Goal: Transaction & Acquisition: Purchase product/service

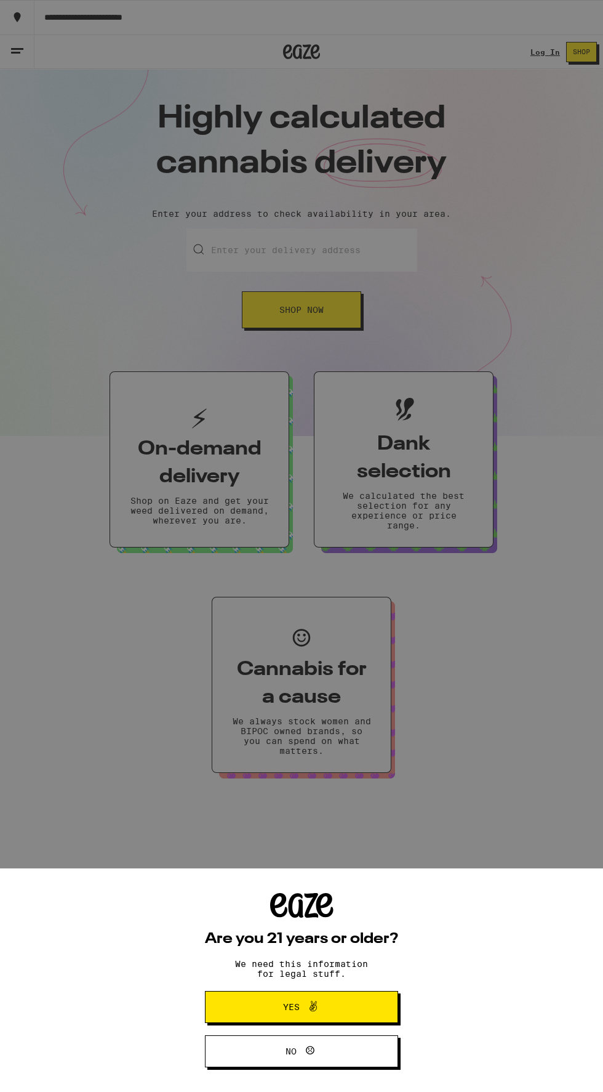
click at [539, 44] on div "Are you 21 years or older? We need this information for legal stuff. Yes No" at bounding box center [301, 546] width 603 height 1092
click at [349, 1008] on button "Yes" at bounding box center [301, 1007] width 193 height 32
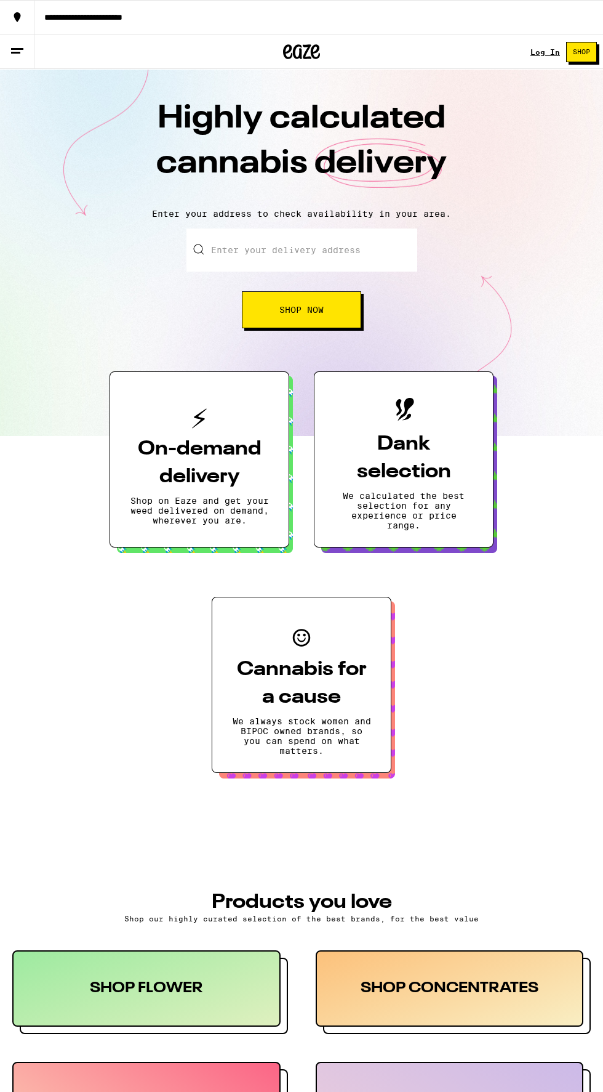
click at [546, 52] on link "Log In" at bounding box center [546, 52] width 30 height 8
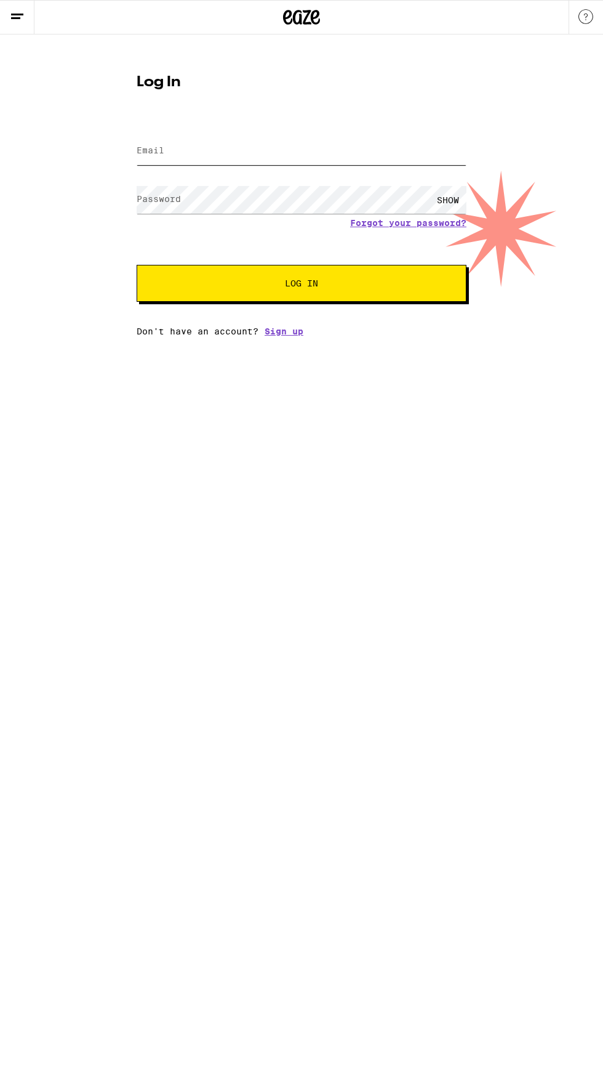
click at [337, 148] on input "Email" at bounding box center [302, 151] width 330 height 28
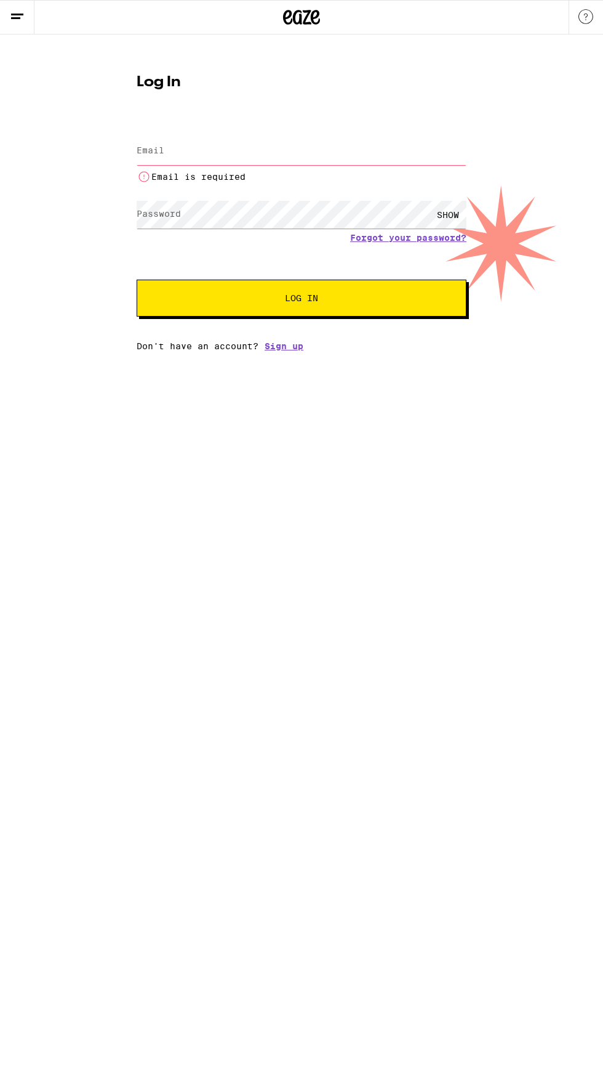
type input "[EMAIL_ADDRESS][DOMAIN_NAME]"
click at [137, 280] on button "Log In" at bounding box center [302, 298] width 330 height 37
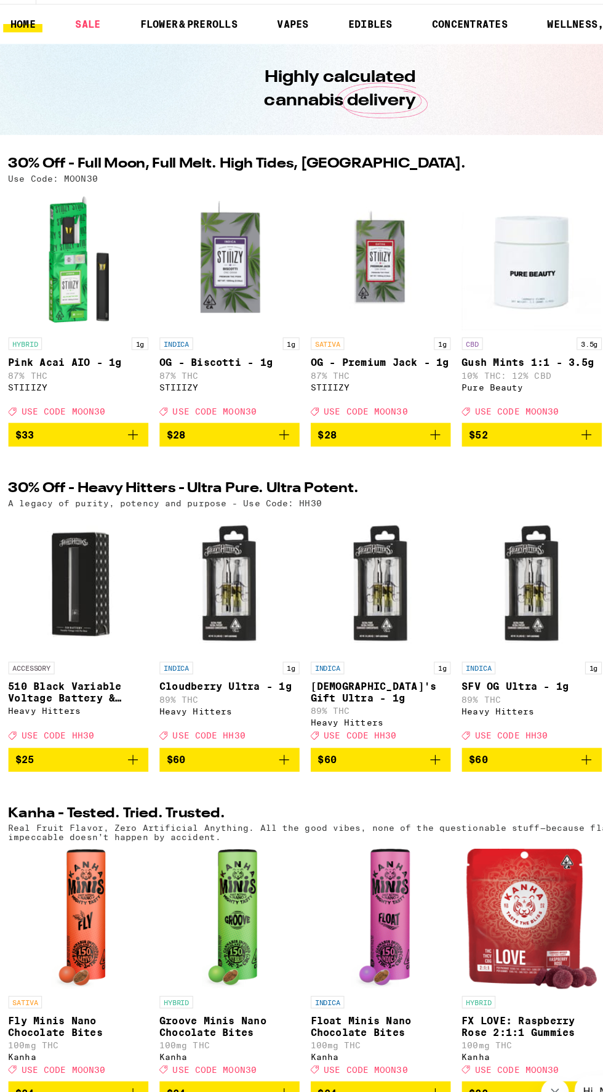
click at [190, 598] on img "Open page for Cloudberry Ultra - 1g from Heavy Hitters" at bounding box center [204, 578] width 123 height 123
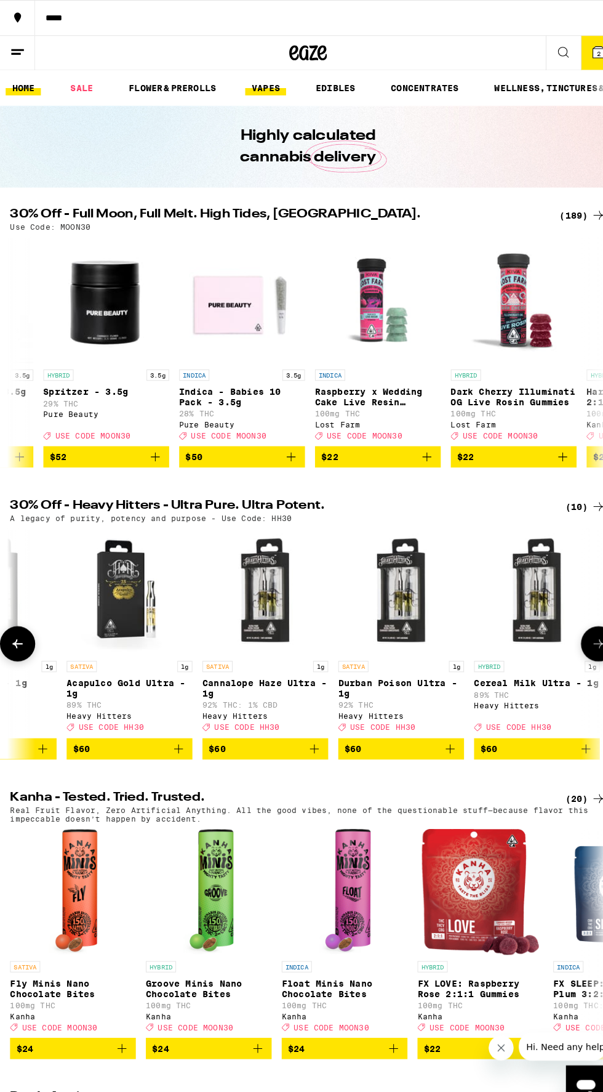
click at [258, 86] on link "VAPES" at bounding box center [260, 86] width 40 height 15
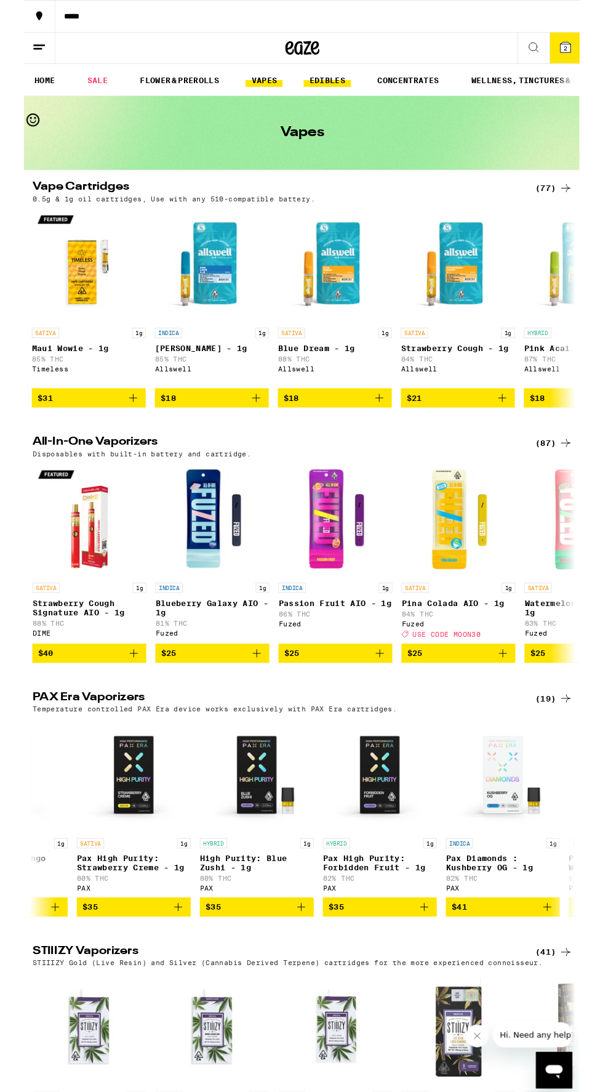
click at [329, 86] on link "EDIBLES" at bounding box center [328, 86] width 51 height 15
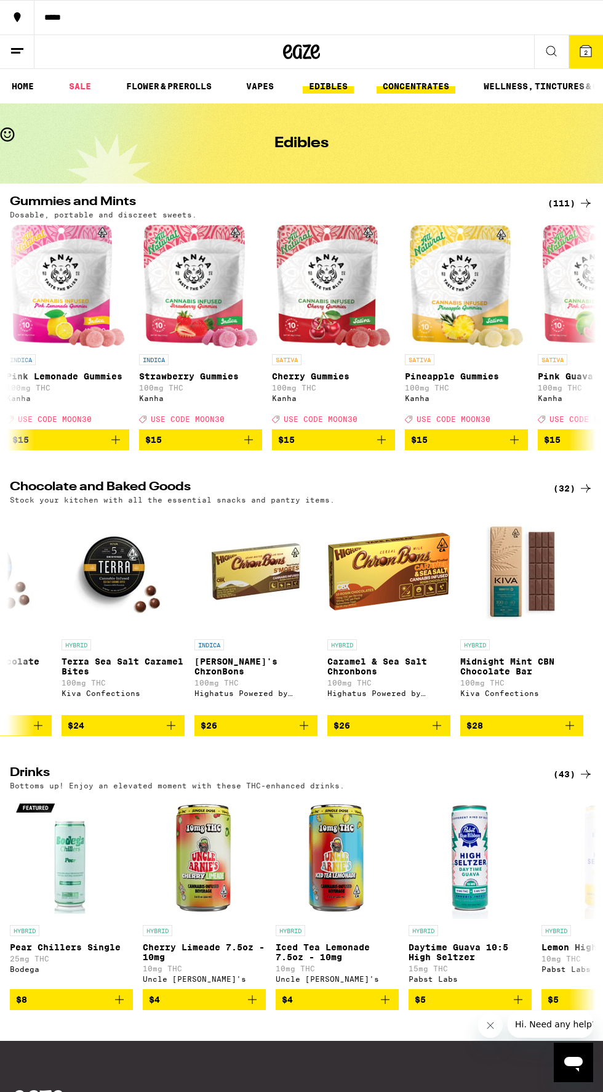
click at [411, 90] on link "CONCENTRATES" at bounding box center [416, 86] width 79 height 15
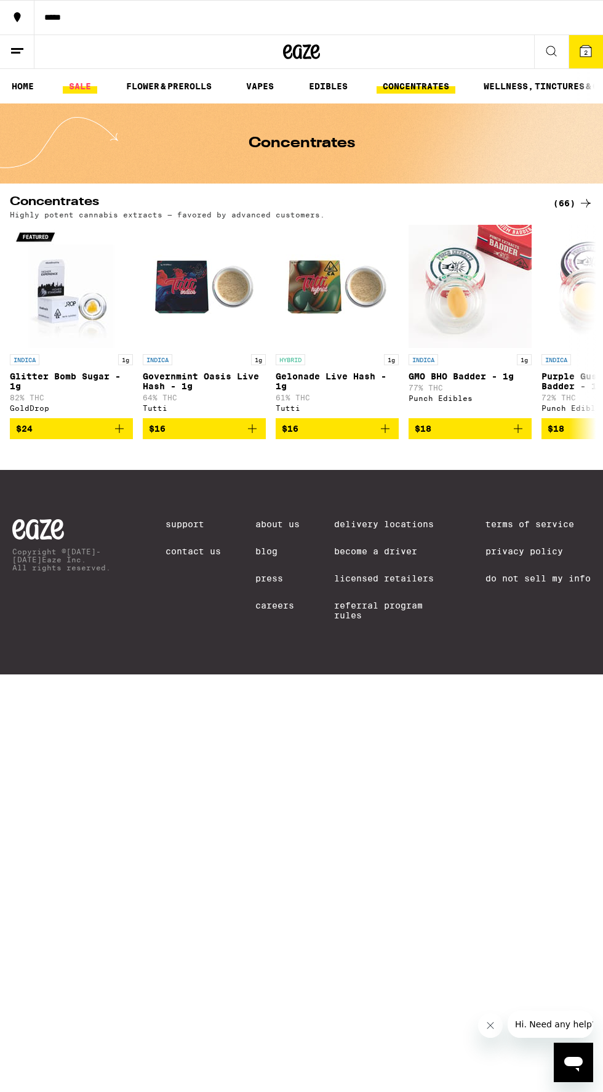
click at [81, 85] on link "SALE" at bounding box center [80, 86] width 34 height 15
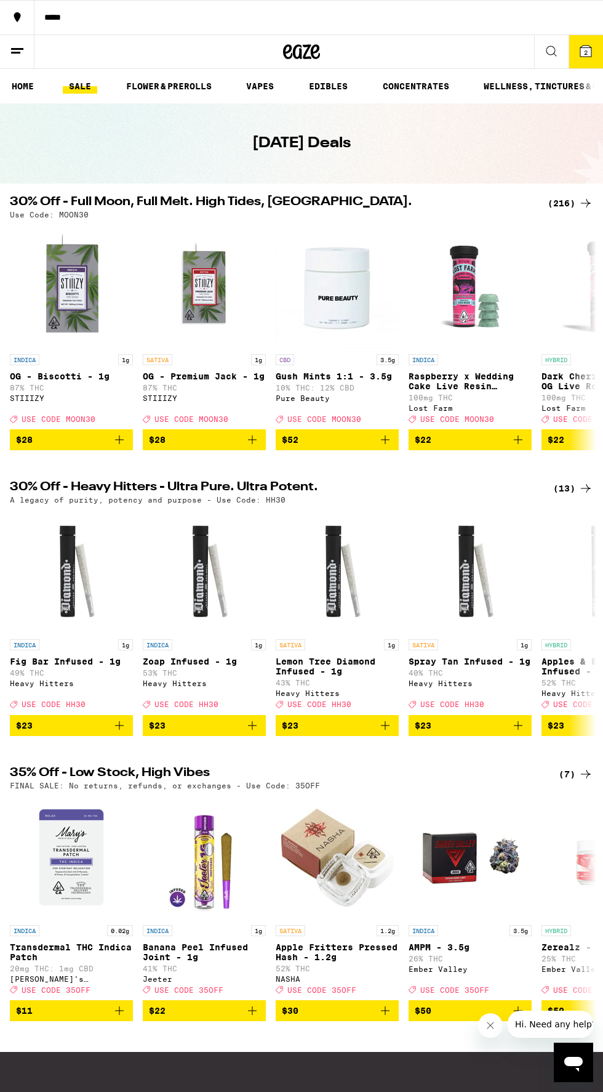
click at [80, 86] on link "SALE" at bounding box center [80, 86] width 34 height 15
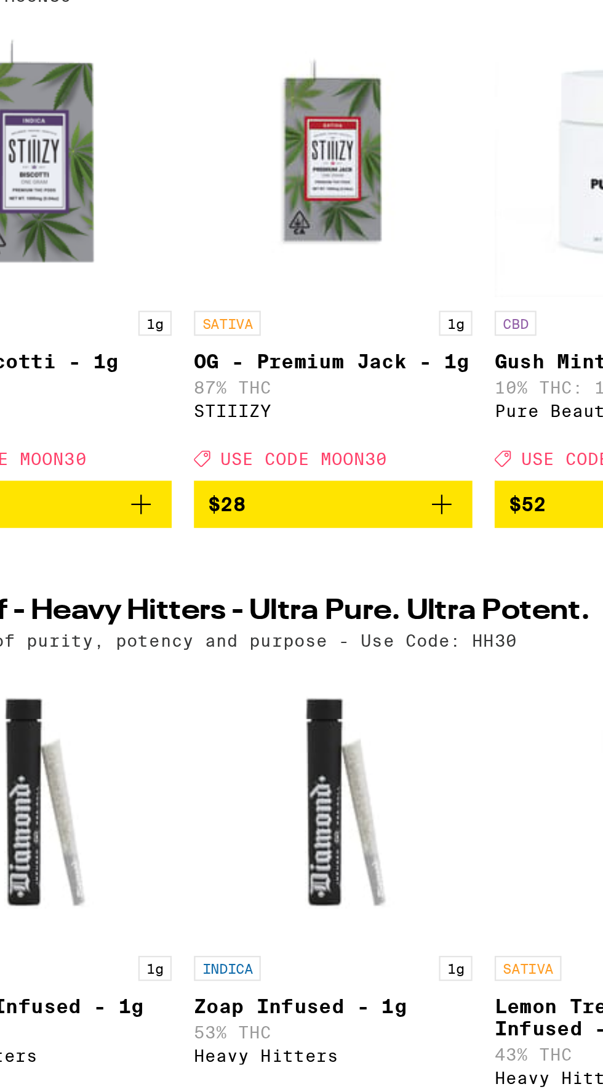
click at [221, 293] on img "Open page for OG - Premium Jack - 1g from STIIIZY" at bounding box center [204, 286] width 123 height 123
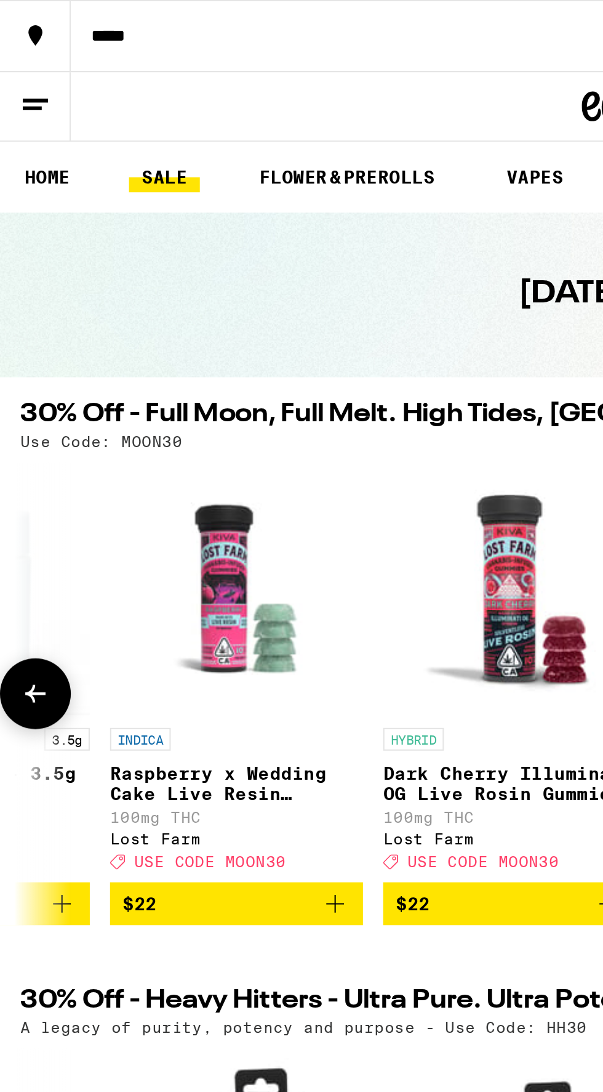
click at [83, 86] on link "SALE" at bounding box center [80, 86] width 34 height 15
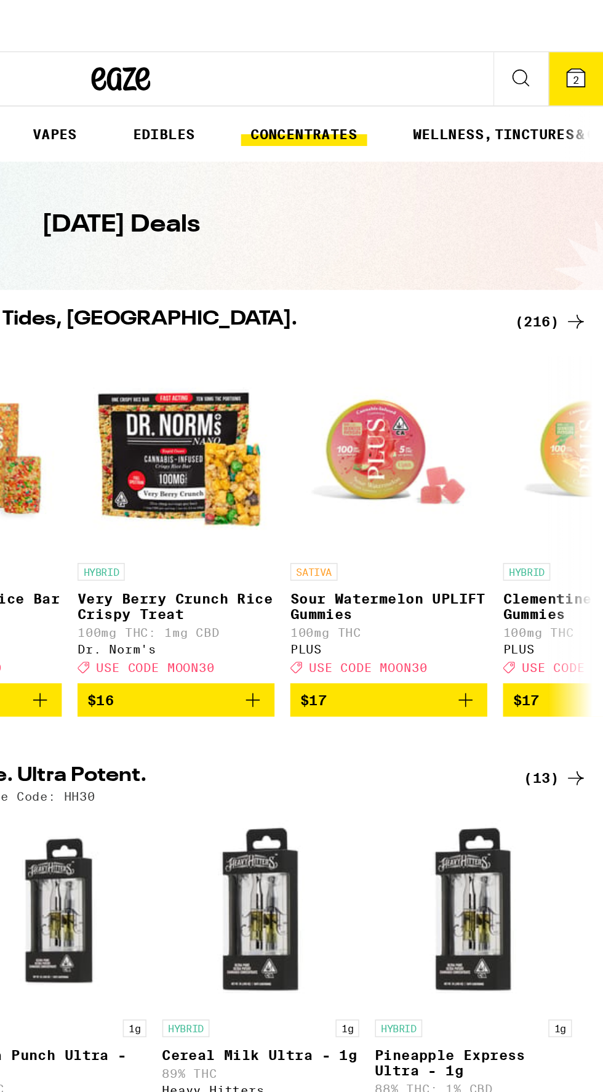
click at [416, 87] on link "CONCENTRATES" at bounding box center [416, 86] width 79 height 15
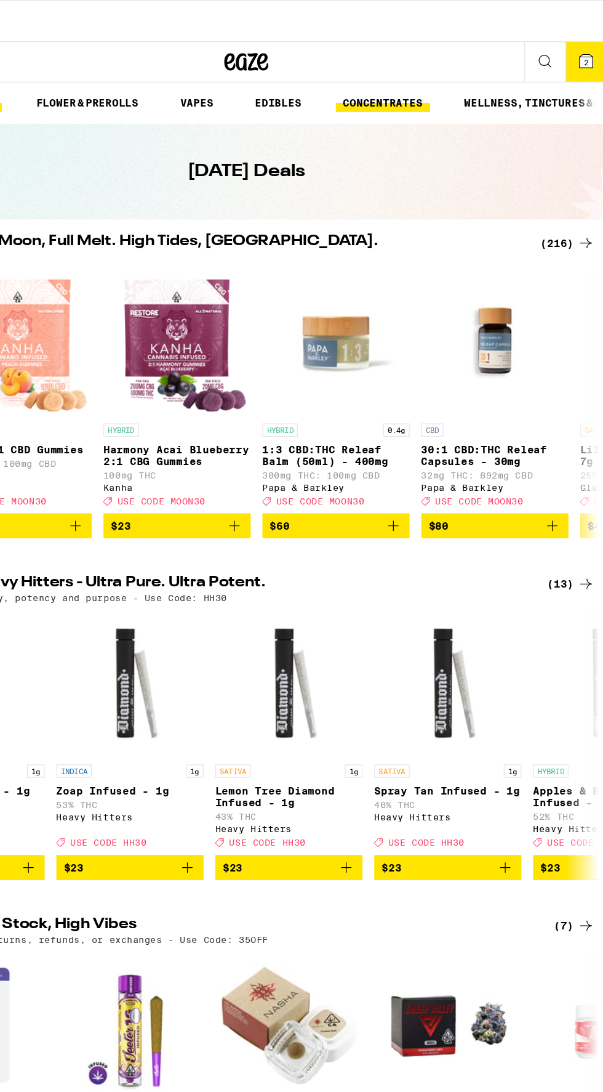
scroll to position [0, 627]
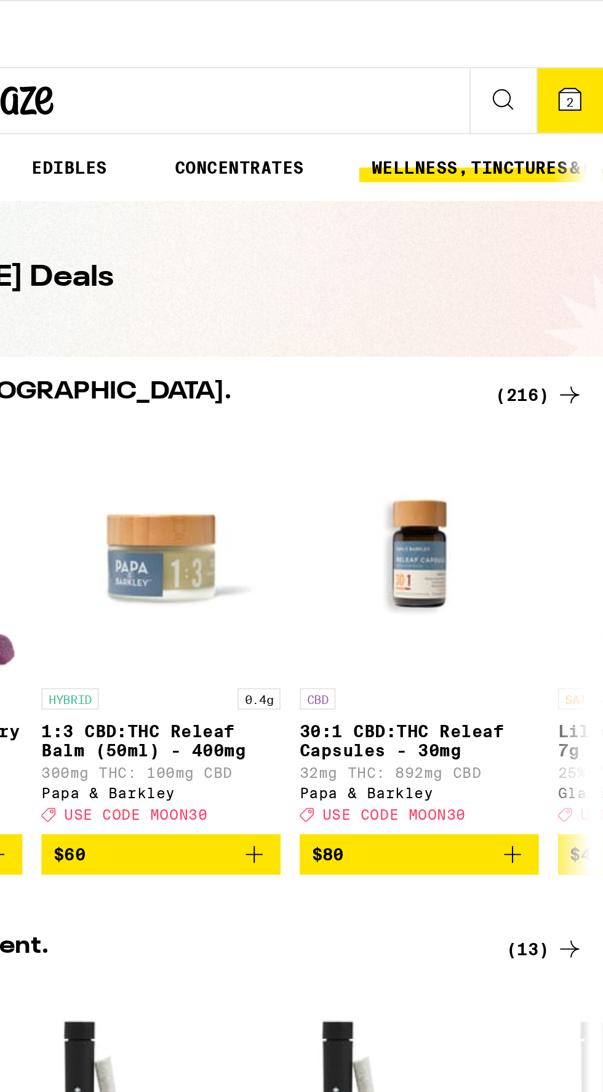
click at [562, 91] on link "WELLNESS, TINCTURES & CAPSULES" at bounding box center [561, 86] width 166 height 15
click at [575, 205] on div "(216)" at bounding box center [571, 203] width 46 height 15
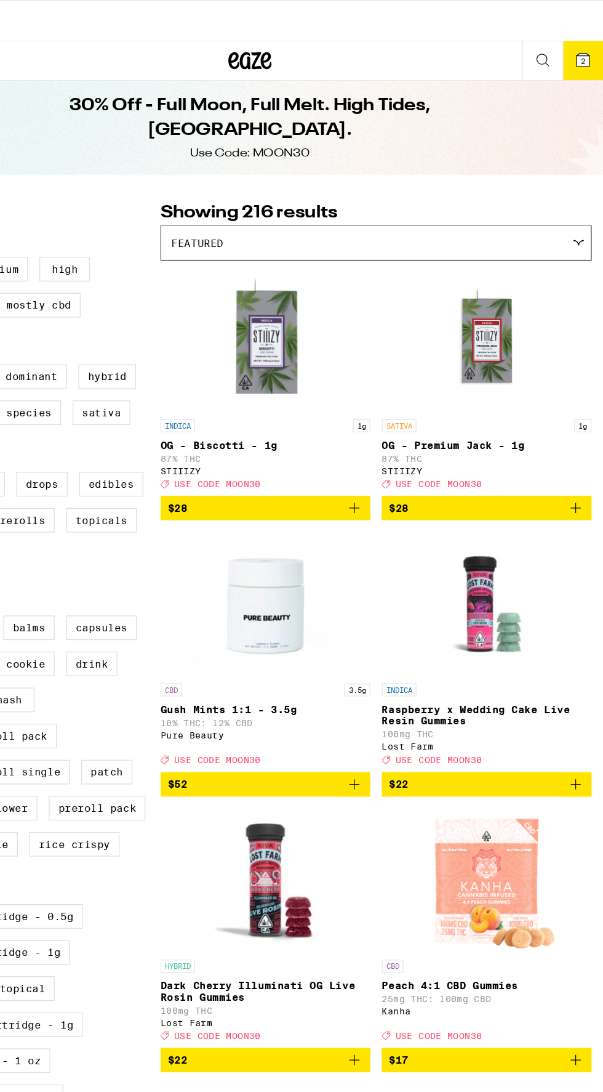
click at [586, 50] on span "2" at bounding box center [586, 52] width 4 height 7
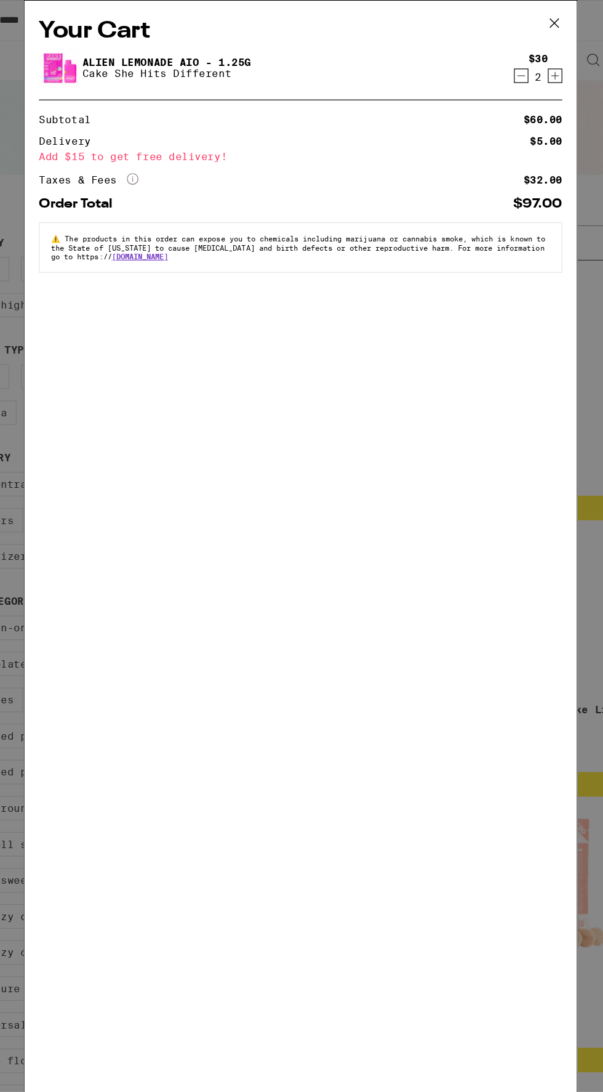
click at [484, 71] on button "Decrement" at bounding box center [490, 64] width 12 height 12
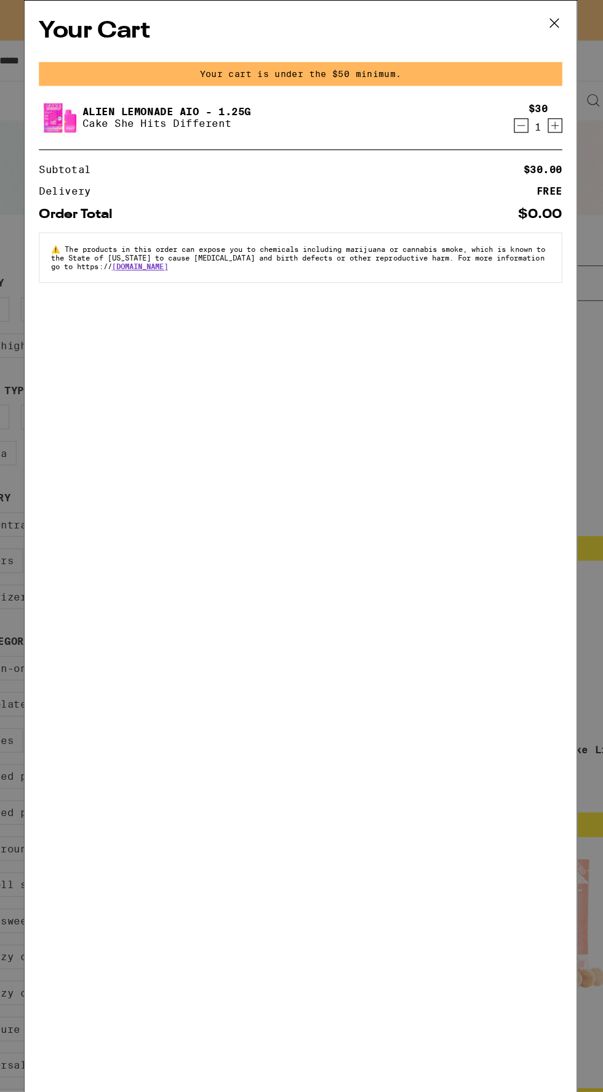
click at [492, 103] on icon "Decrement" at bounding box center [490, 107] width 11 height 15
